Goal: Task Accomplishment & Management: Manage account settings

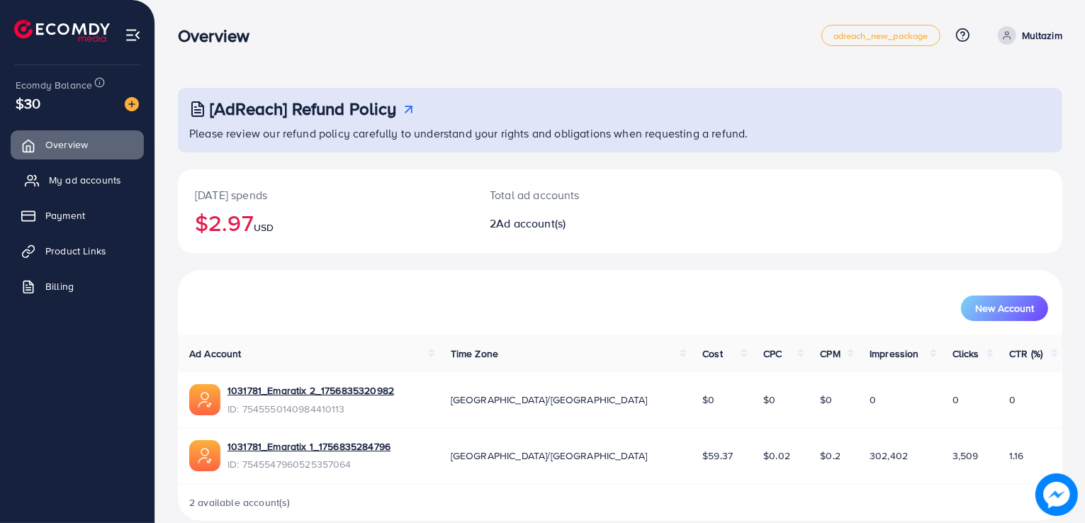
click at [45, 191] on link "My ad accounts" at bounding box center [77, 180] width 133 height 28
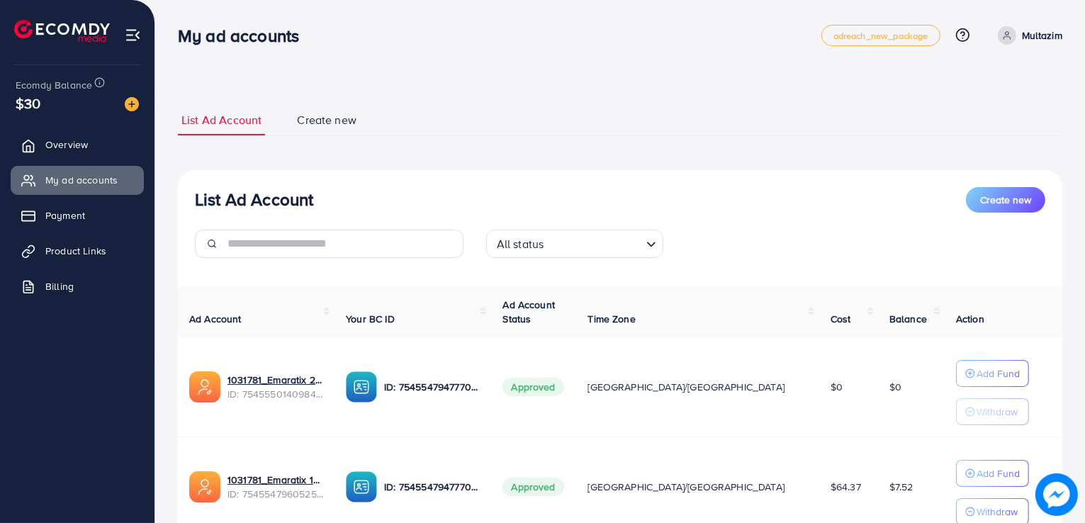
scroll to position [115, 0]
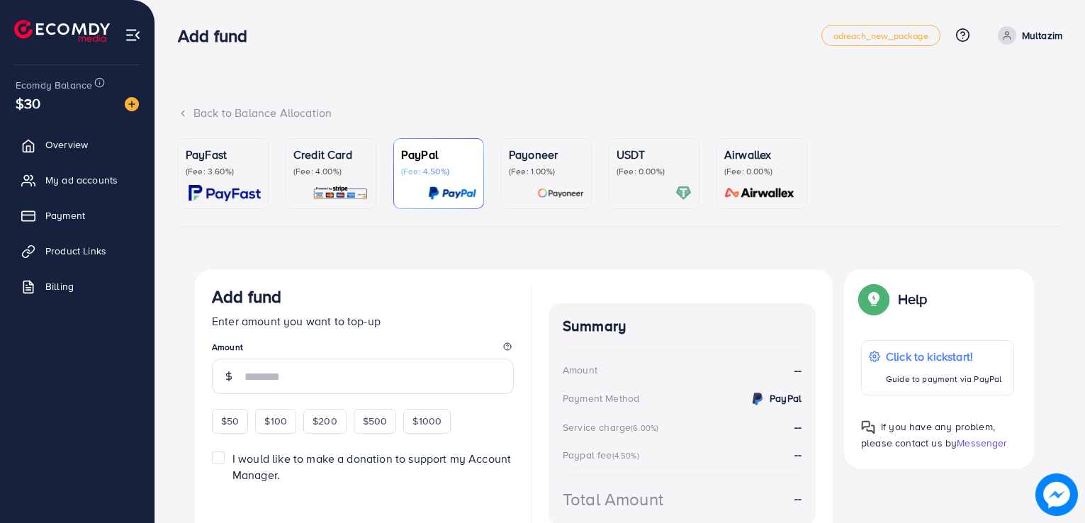
click at [110, 178] on span "My ad accounts" at bounding box center [81, 180] width 72 height 14
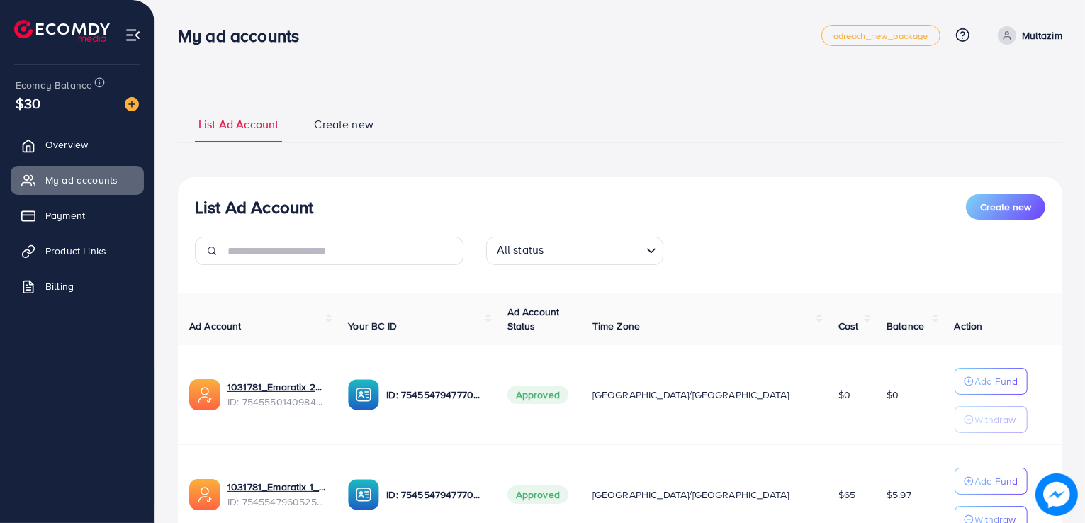
click at [495, 332] on th "Your BC ID" at bounding box center [416, 319] width 159 height 52
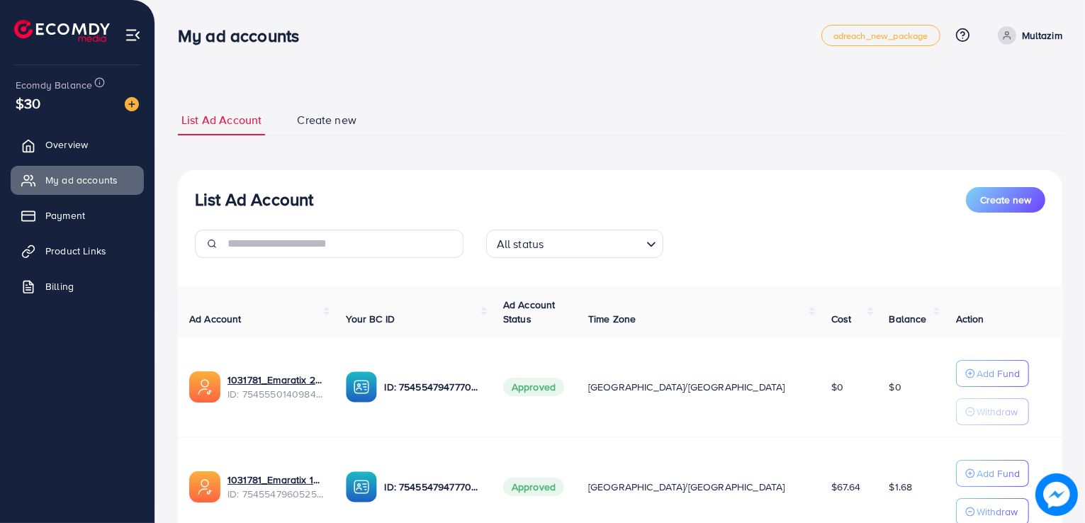
click at [463, 315] on th "Your BC ID" at bounding box center [412, 312] width 157 height 52
